Goal: Task Accomplishment & Management: Manage account settings

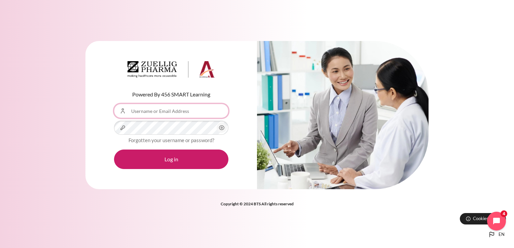
click at [137, 112] on input "Username or Email Address" at bounding box center [171, 111] width 114 height 14
type input "[EMAIL_ADDRESS][DOMAIN_NAME]"
click at [221, 128] on circle "Content" at bounding box center [222, 128] width 2 height 2
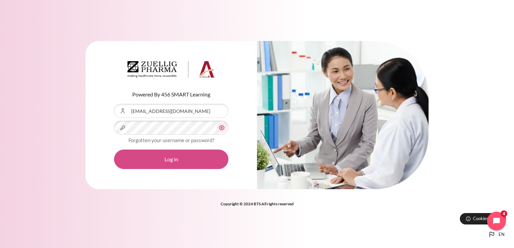
click at [172, 161] on button "Log in" at bounding box center [171, 160] width 114 height 20
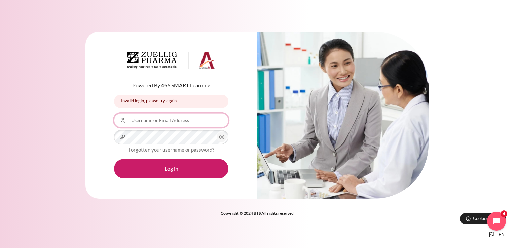
click at [127, 121] on input "Username or Email Address" at bounding box center [171, 120] width 114 height 14
type input "w"
type input "sanghyung Cho"
click at [222, 137] on circle "Content" at bounding box center [222, 138] width 2 height 2
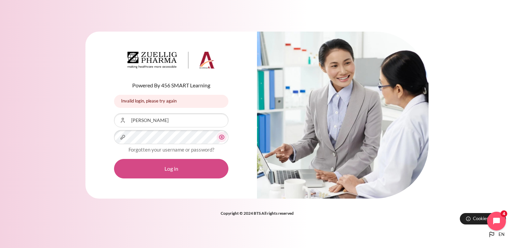
click at [174, 170] on button "Log in" at bounding box center [171, 169] width 114 height 20
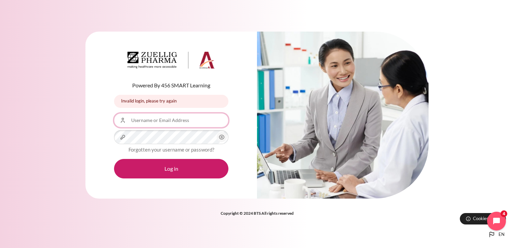
click at [131, 121] on input "Username or Email Address" at bounding box center [171, 120] width 114 height 14
type input "Shcho10@zuelligpharma.com"
click at [67, 146] on div "Powered By 456 SMART Learning Invalid login, please try again Invalid login, pl…" at bounding box center [257, 120] width 514 height 196
click at [223, 137] on icon "Content" at bounding box center [222, 137] width 8 height 8
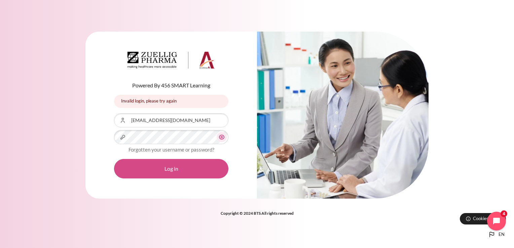
click at [171, 169] on button "Log in" at bounding box center [171, 169] width 114 height 20
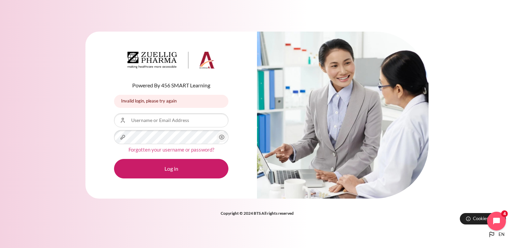
click at [175, 150] on link "Forgotten your username or password?" at bounding box center [172, 150] width 86 height 6
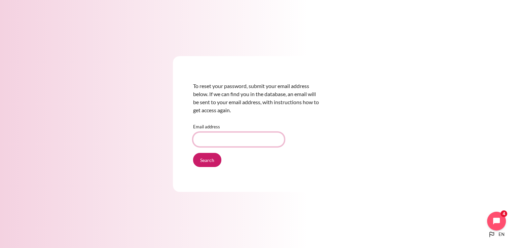
click at [203, 139] on input "Email address" at bounding box center [238, 140] width 91 height 14
type input "[EMAIL_ADDRESS][DOMAIN_NAME]"
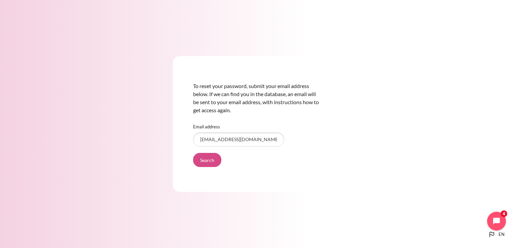
click at [207, 159] on input "Search" at bounding box center [207, 160] width 28 height 14
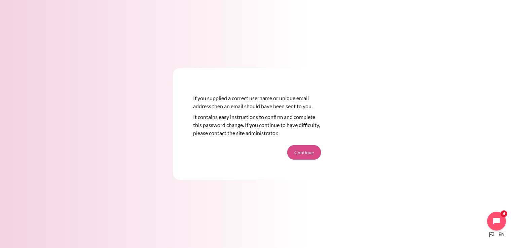
click at [309, 151] on button "Continue" at bounding box center [305, 152] width 34 height 14
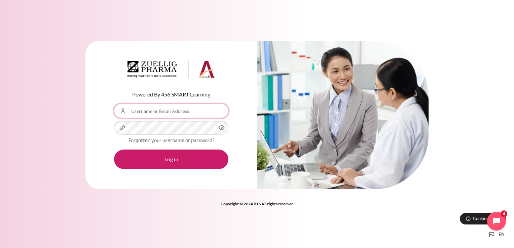
click at [132, 111] on input "Username or Email Address" at bounding box center [171, 111] width 114 height 14
type input "Shcho10@zuelligpharma.com"
click at [221, 128] on circle "Content" at bounding box center [222, 128] width 2 height 2
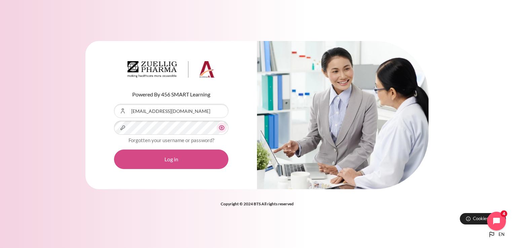
click at [170, 159] on button "Log in" at bounding box center [171, 160] width 114 height 20
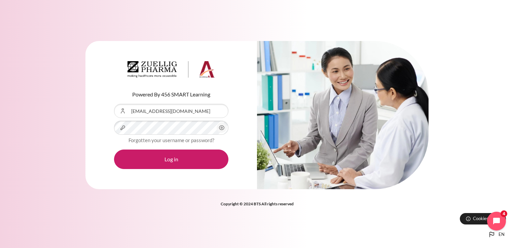
type input "shcho@zuelligpharma.com"
click at [221, 127] on icon "Content" at bounding box center [222, 128] width 8 height 8
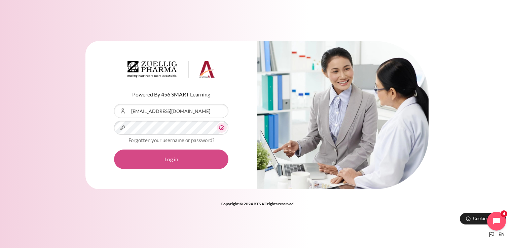
click at [167, 158] on button "Log in" at bounding box center [171, 160] width 114 height 20
